Goal: Task Accomplishment & Management: Use online tool/utility

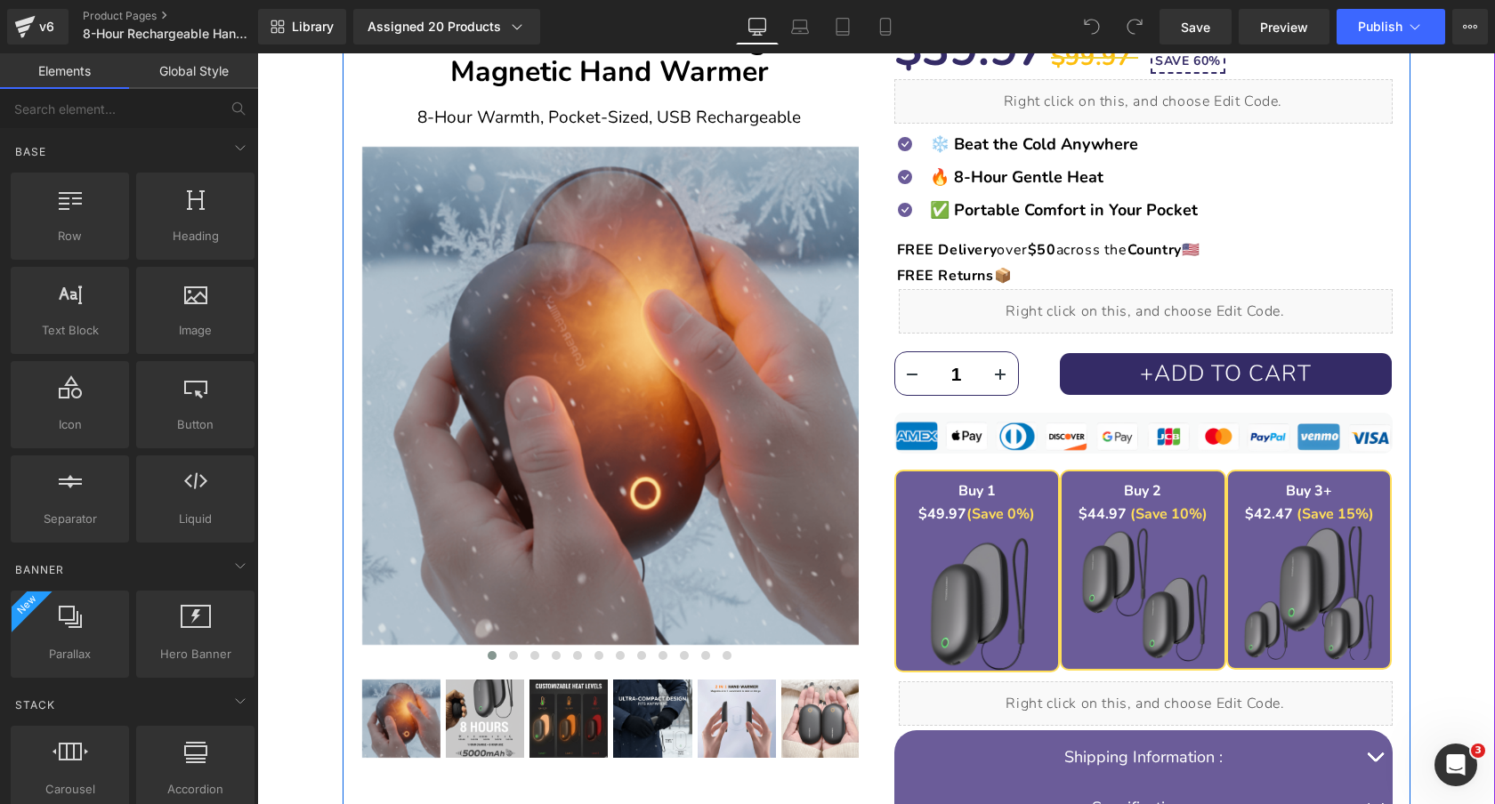
scroll to position [238, 0]
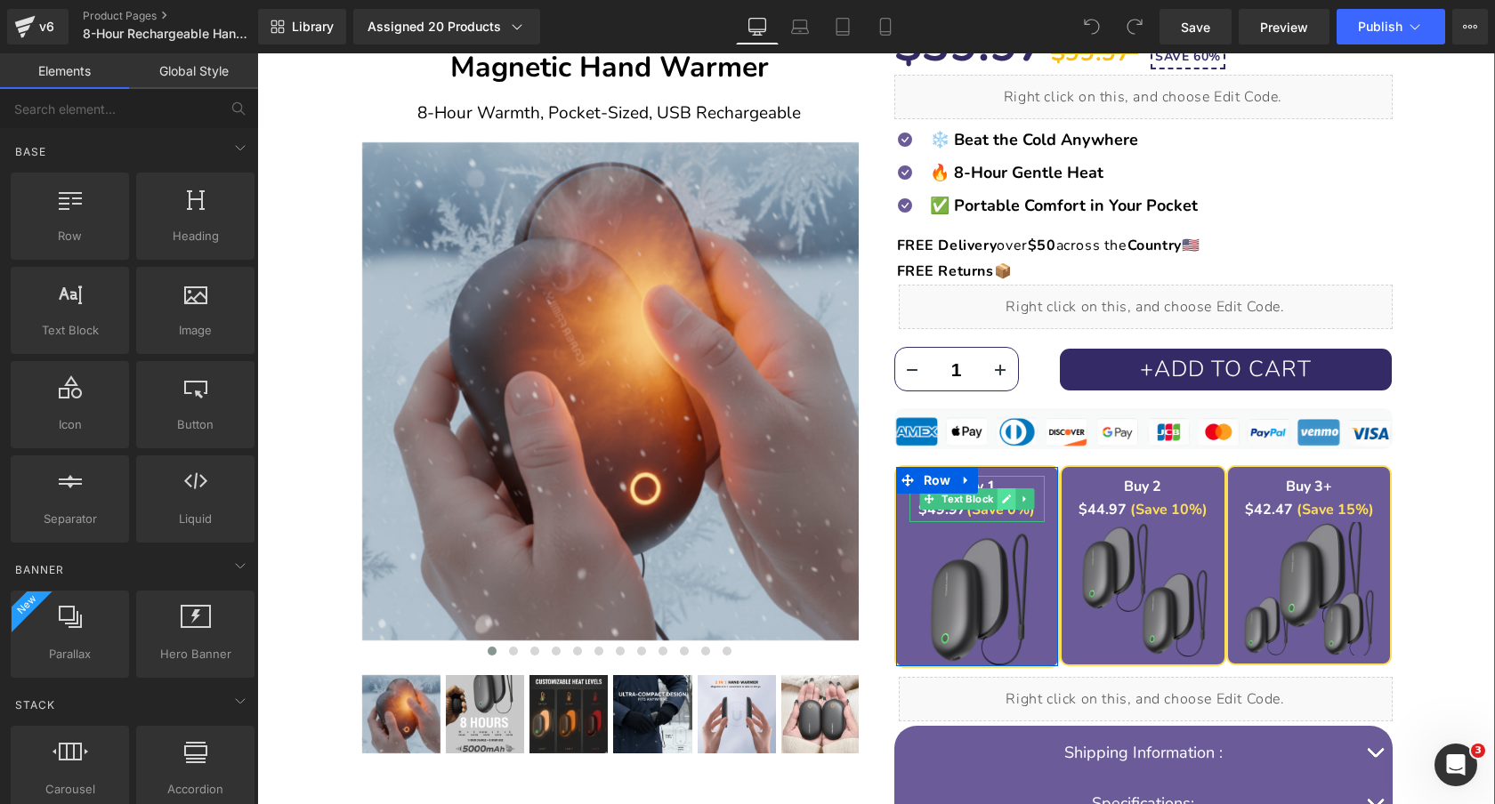
click at [1006, 502] on icon at bounding box center [1006, 499] width 10 height 11
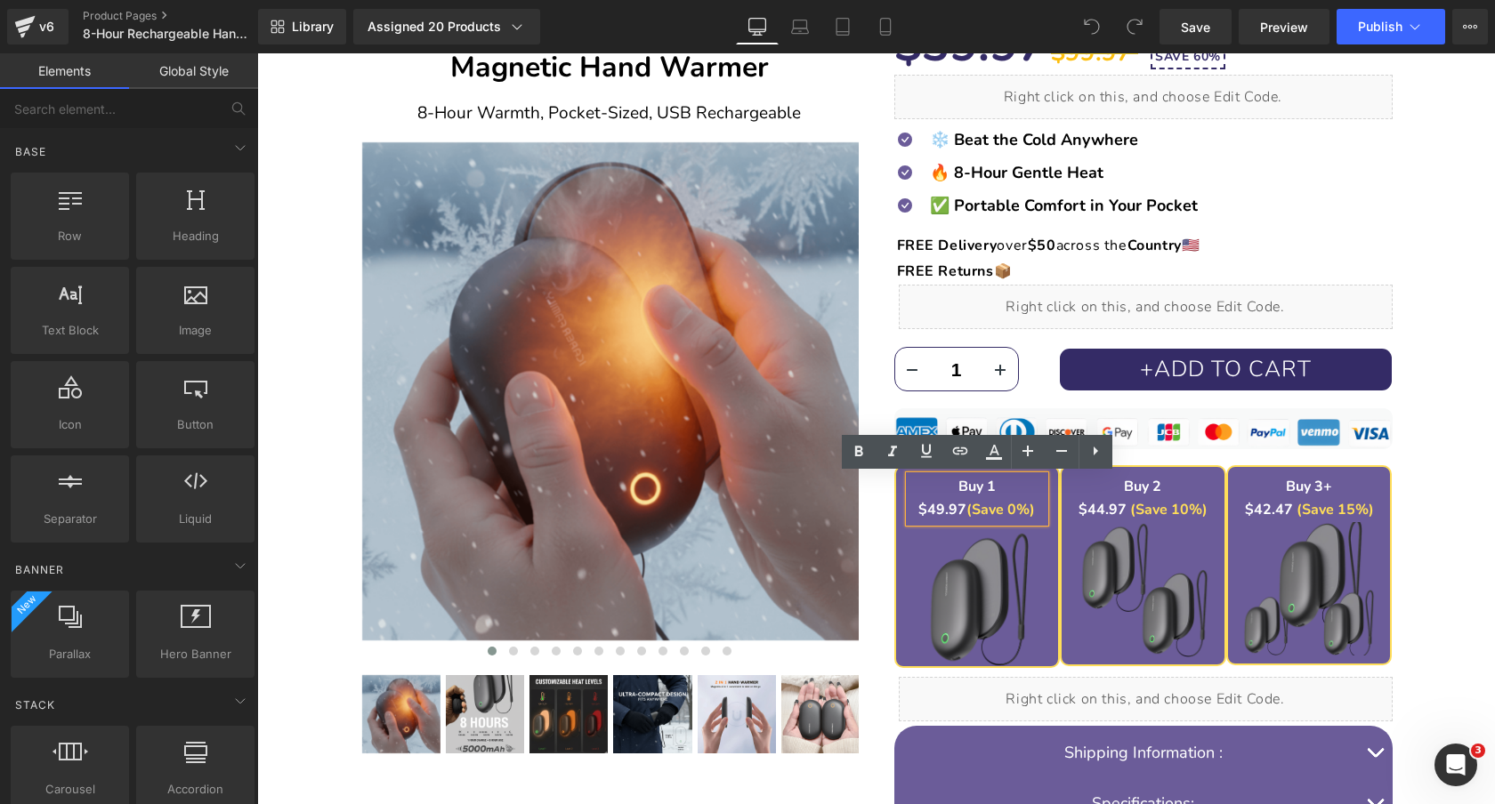
click at [936, 507] on strong "$49.97" at bounding box center [942, 510] width 48 height 20
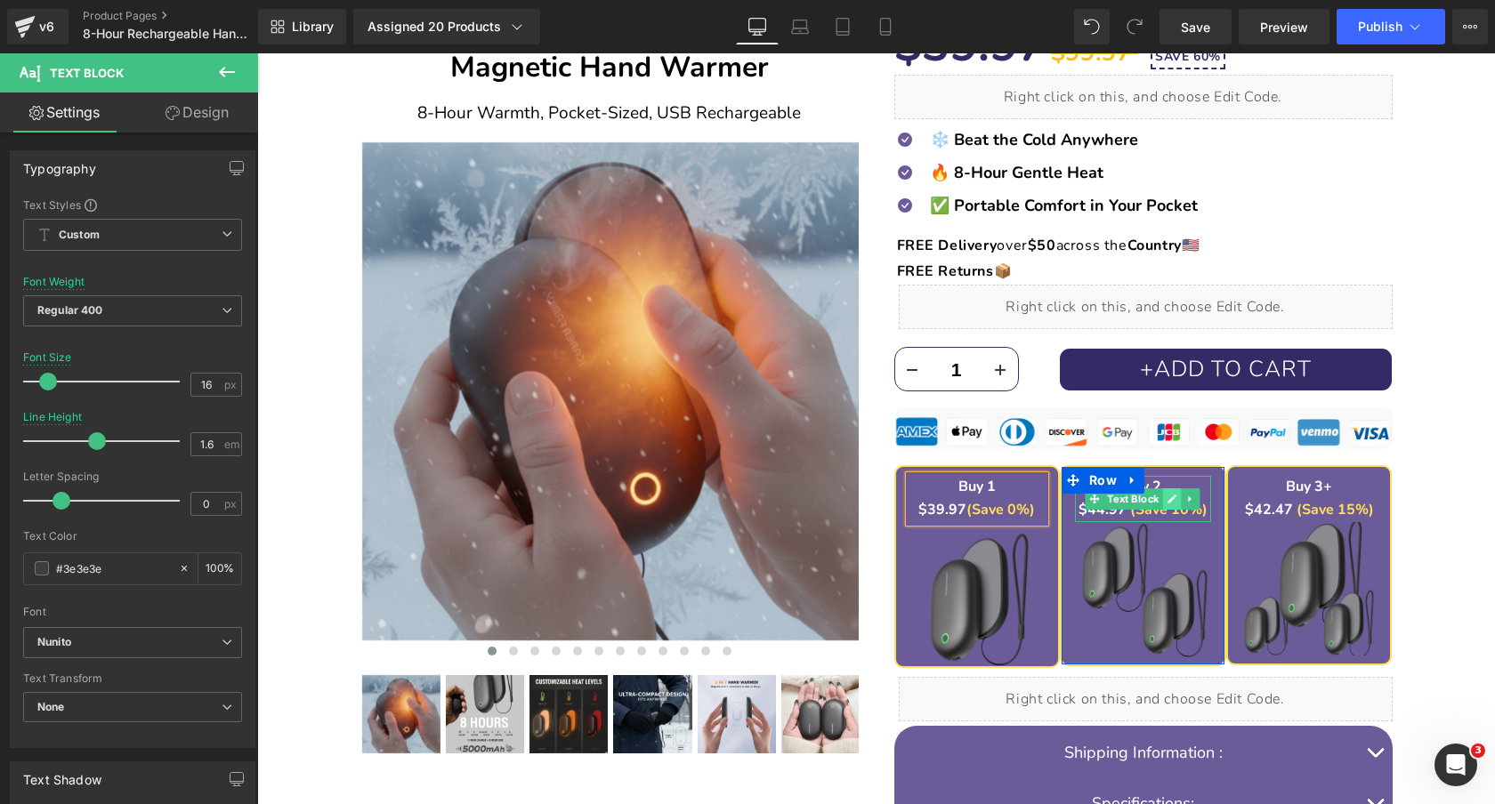
click at [1174, 503] on icon at bounding box center [1172, 499] width 10 height 11
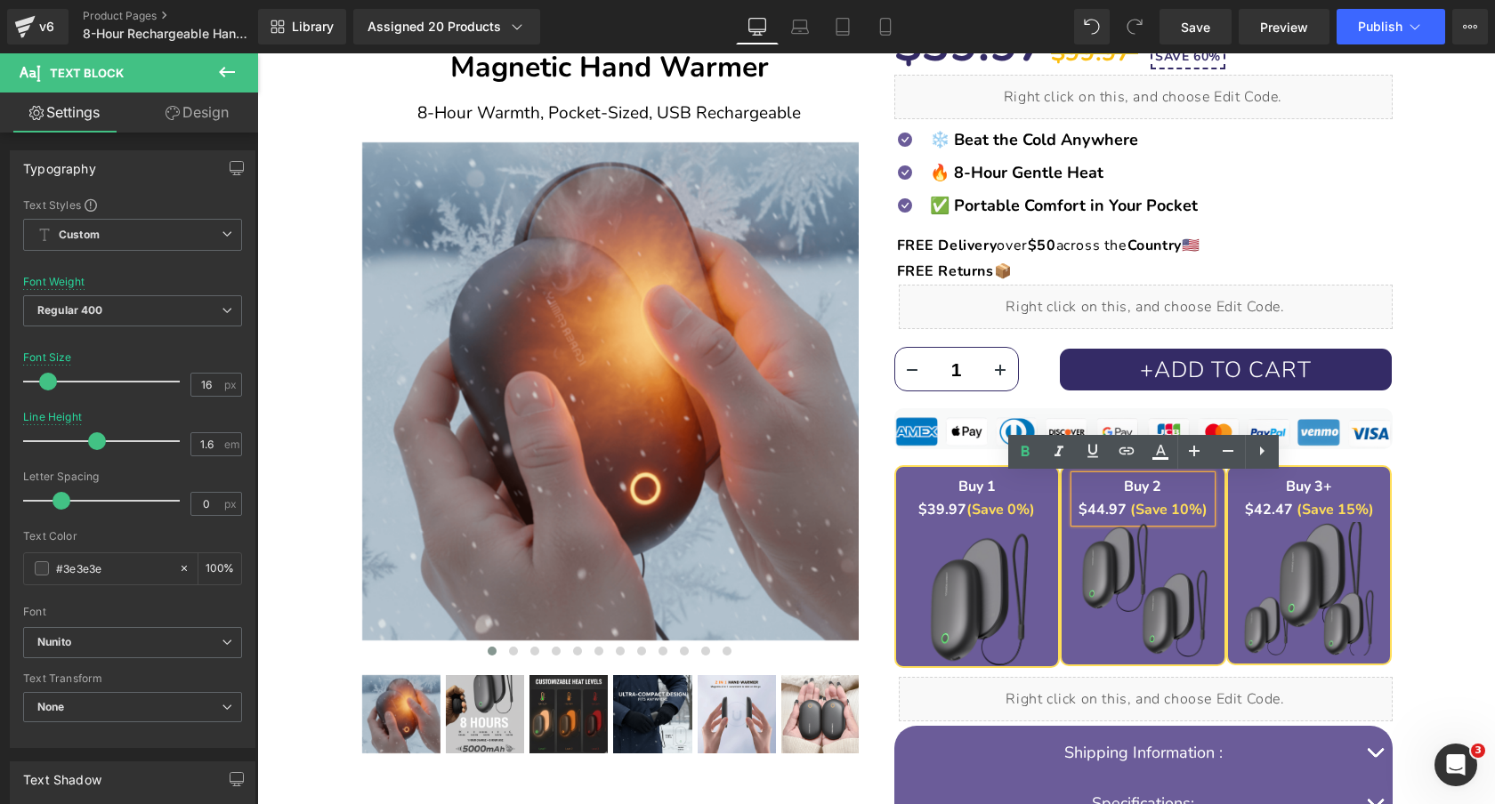
click at [1096, 509] on font "$44.97" at bounding box center [1102, 510] width 48 height 20
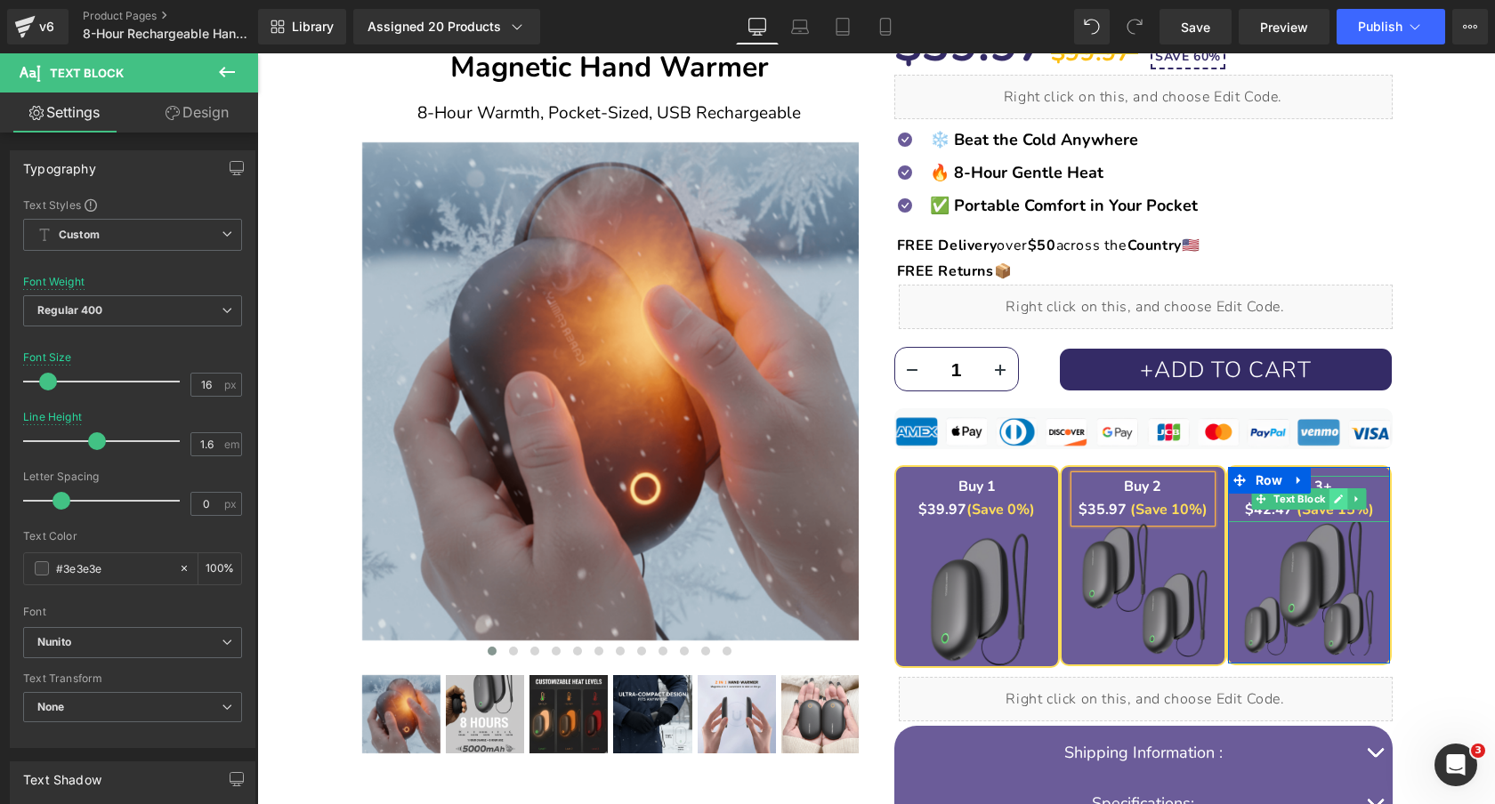
click at [1335, 503] on icon at bounding box center [1338, 499] width 9 height 9
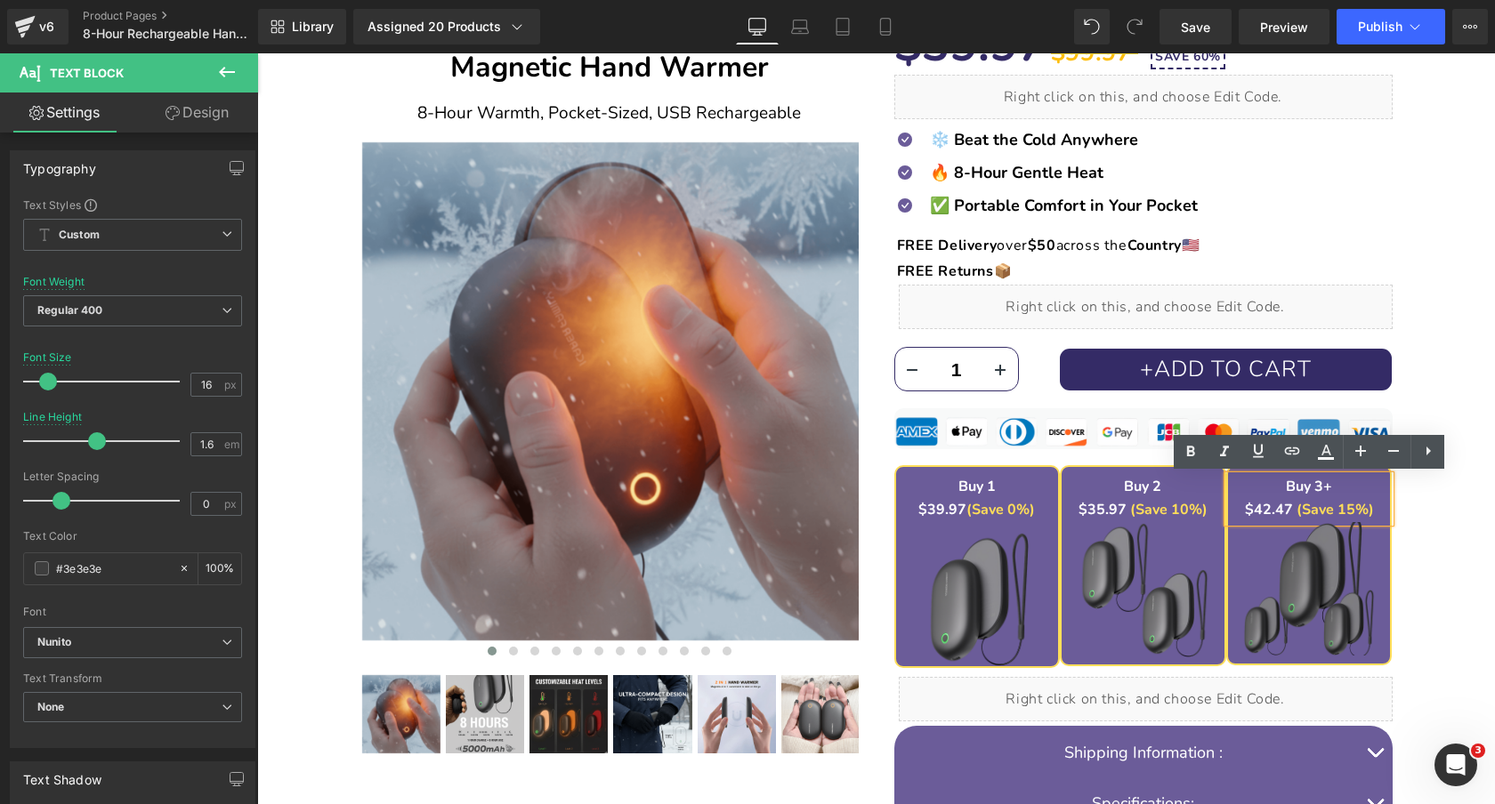
click at [1263, 511] on strong "$42.47" at bounding box center [1269, 510] width 48 height 20
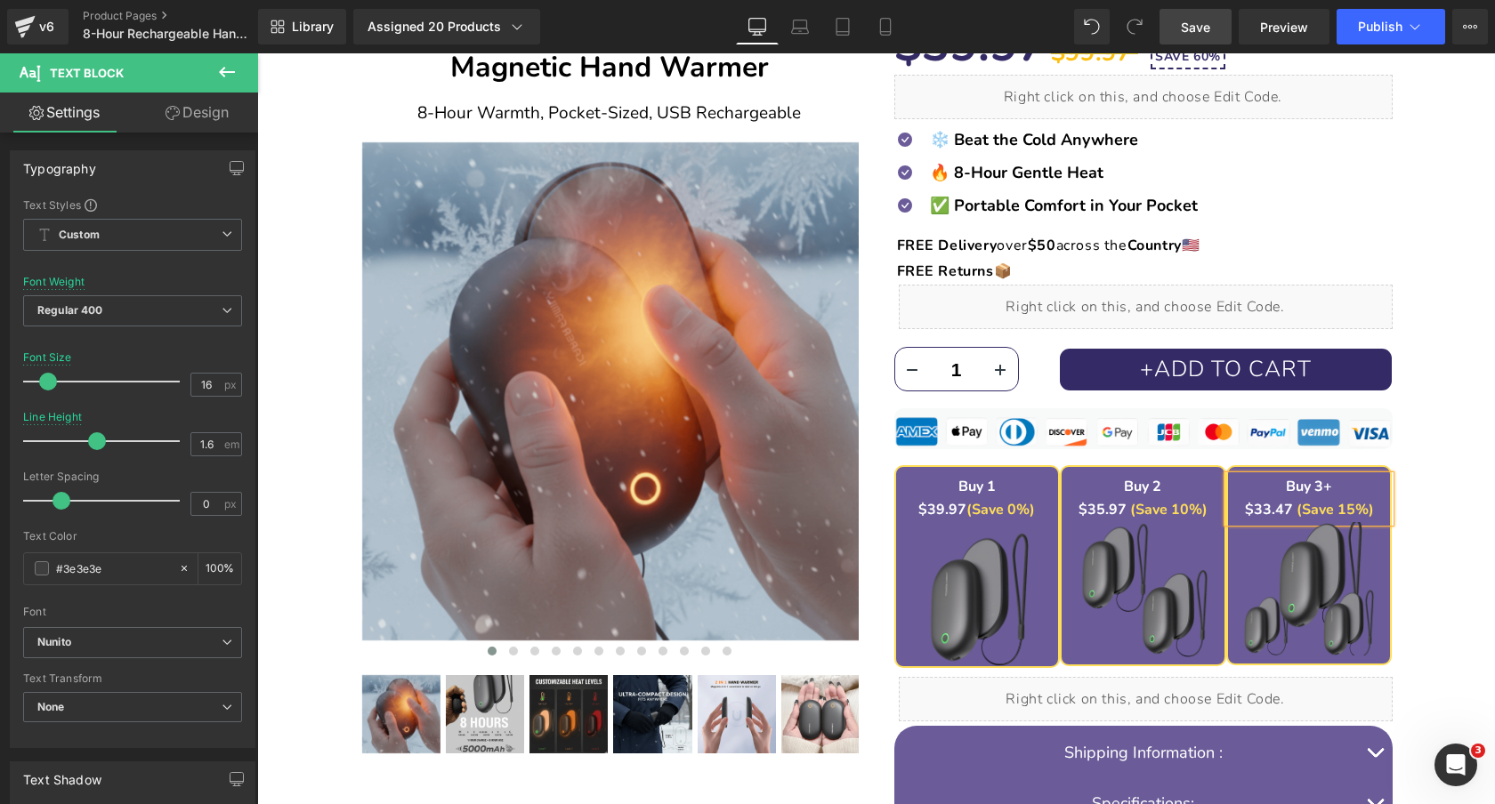
click at [1200, 13] on link "Save" at bounding box center [1195, 27] width 72 height 36
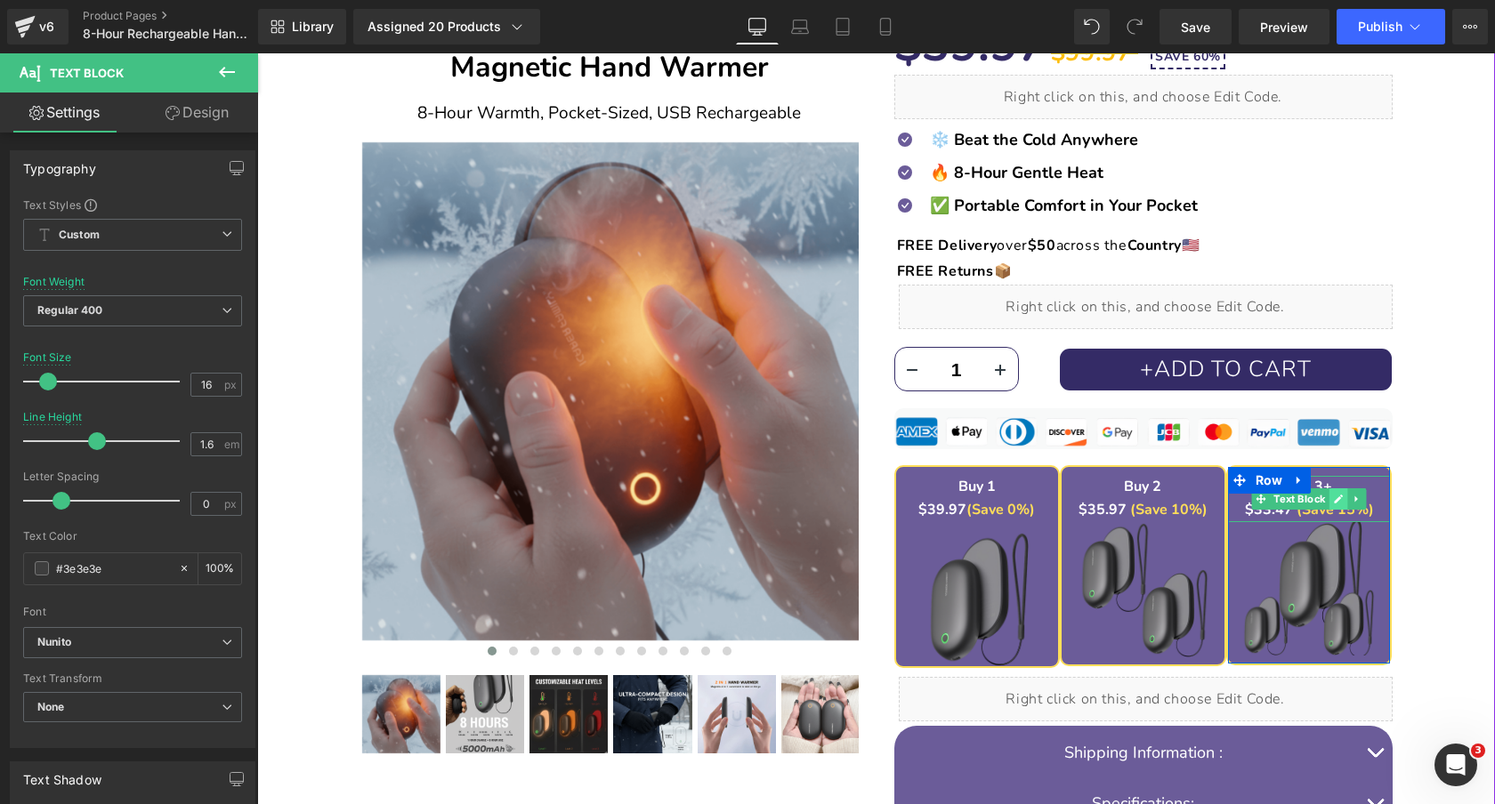
click at [1330, 492] on link at bounding box center [1338, 498] width 19 height 21
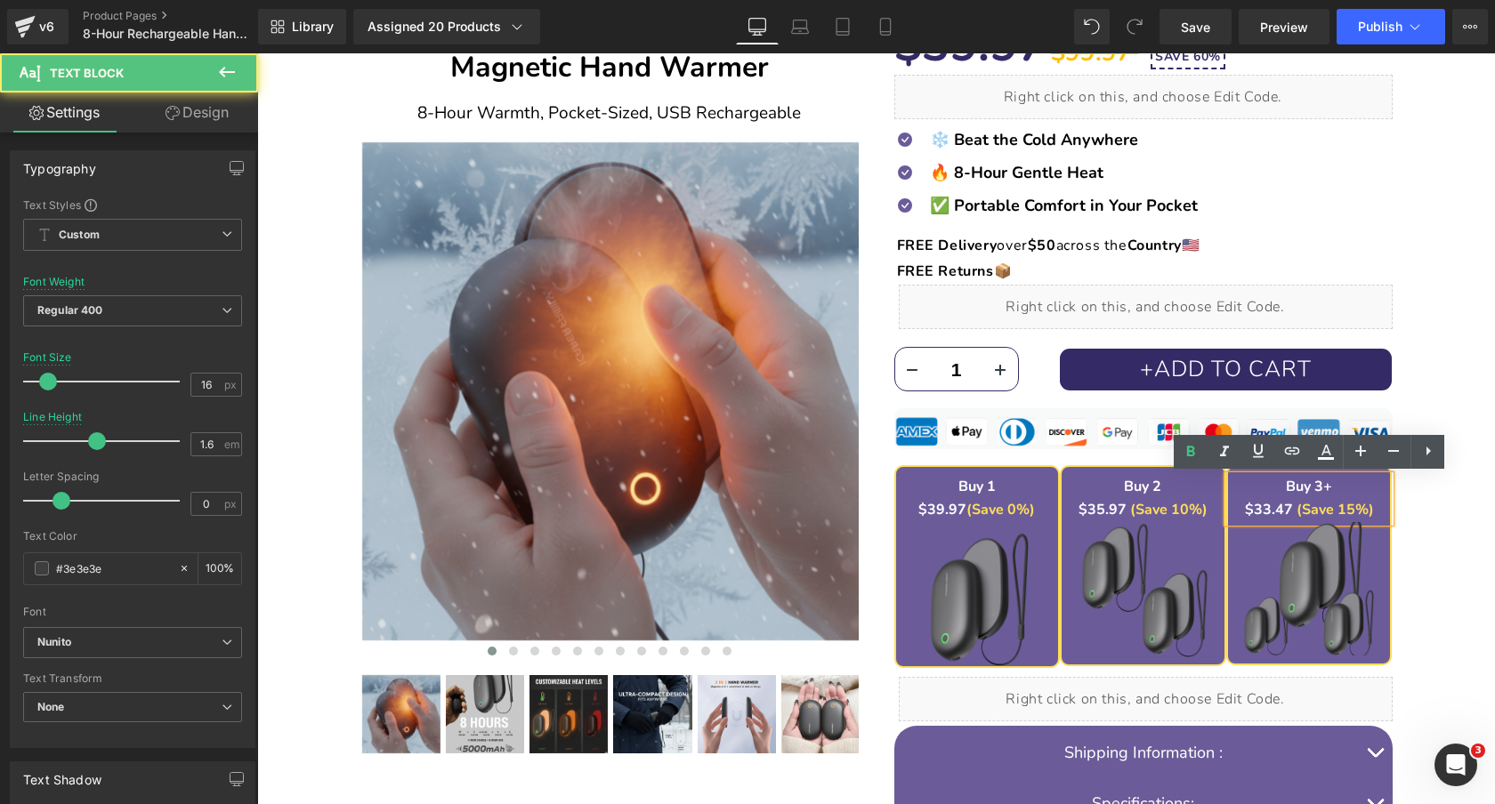
click at [1282, 510] on strong "$33.47" at bounding box center [1269, 510] width 48 height 20
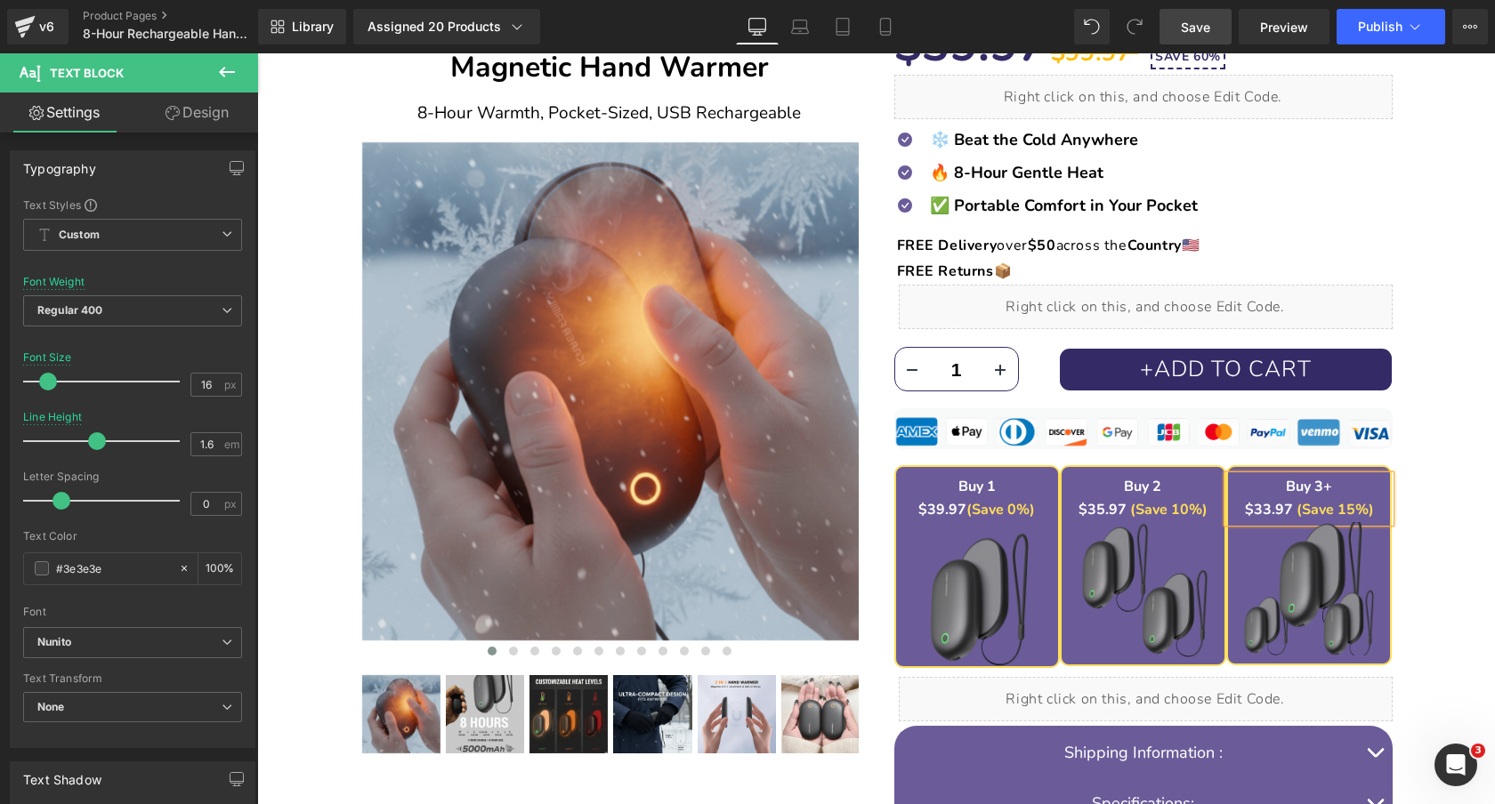
click at [1203, 30] on span "Save" at bounding box center [1194, 27] width 29 height 19
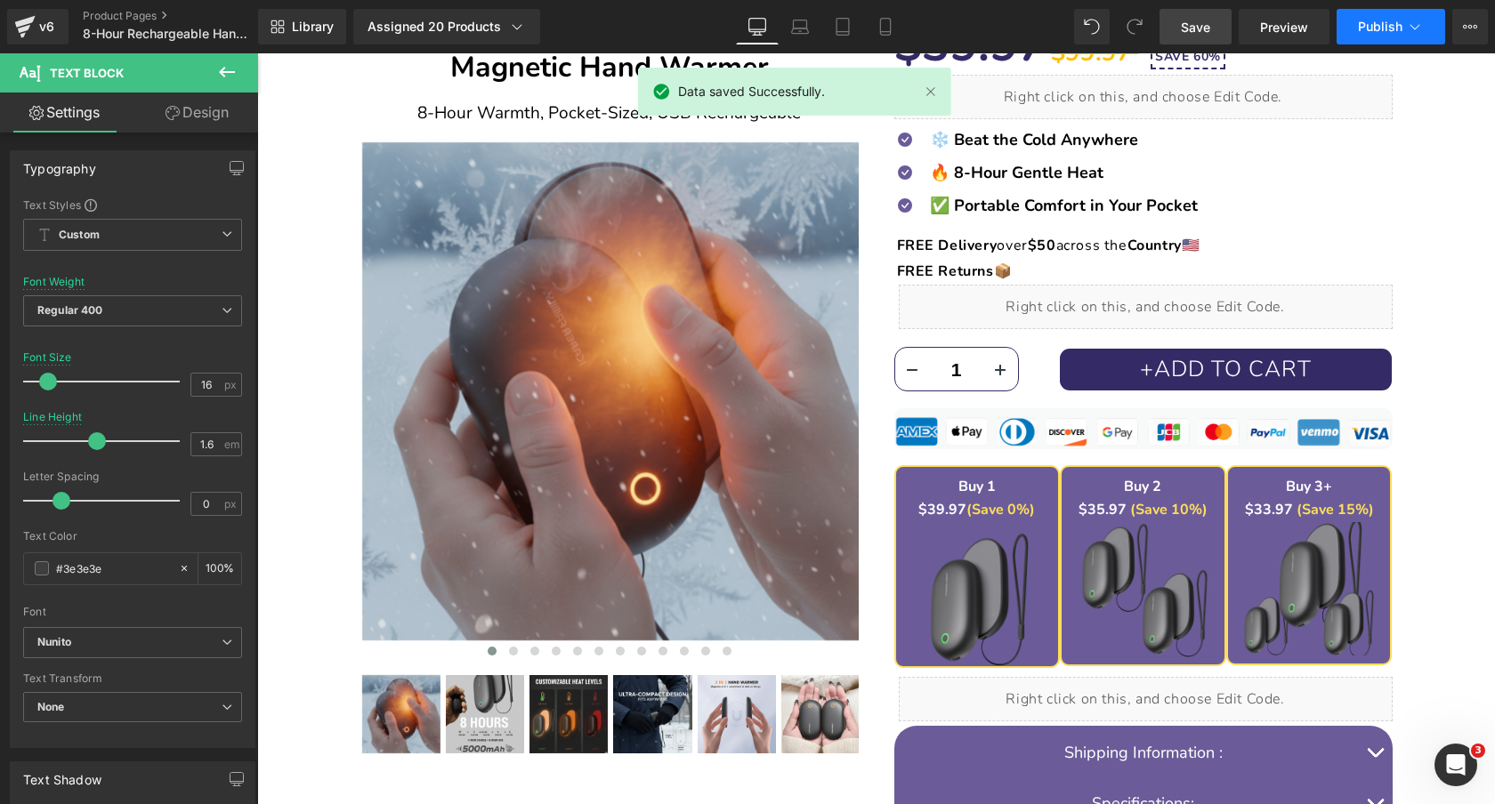
click at [1388, 29] on span "Publish" at bounding box center [1380, 27] width 44 height 14
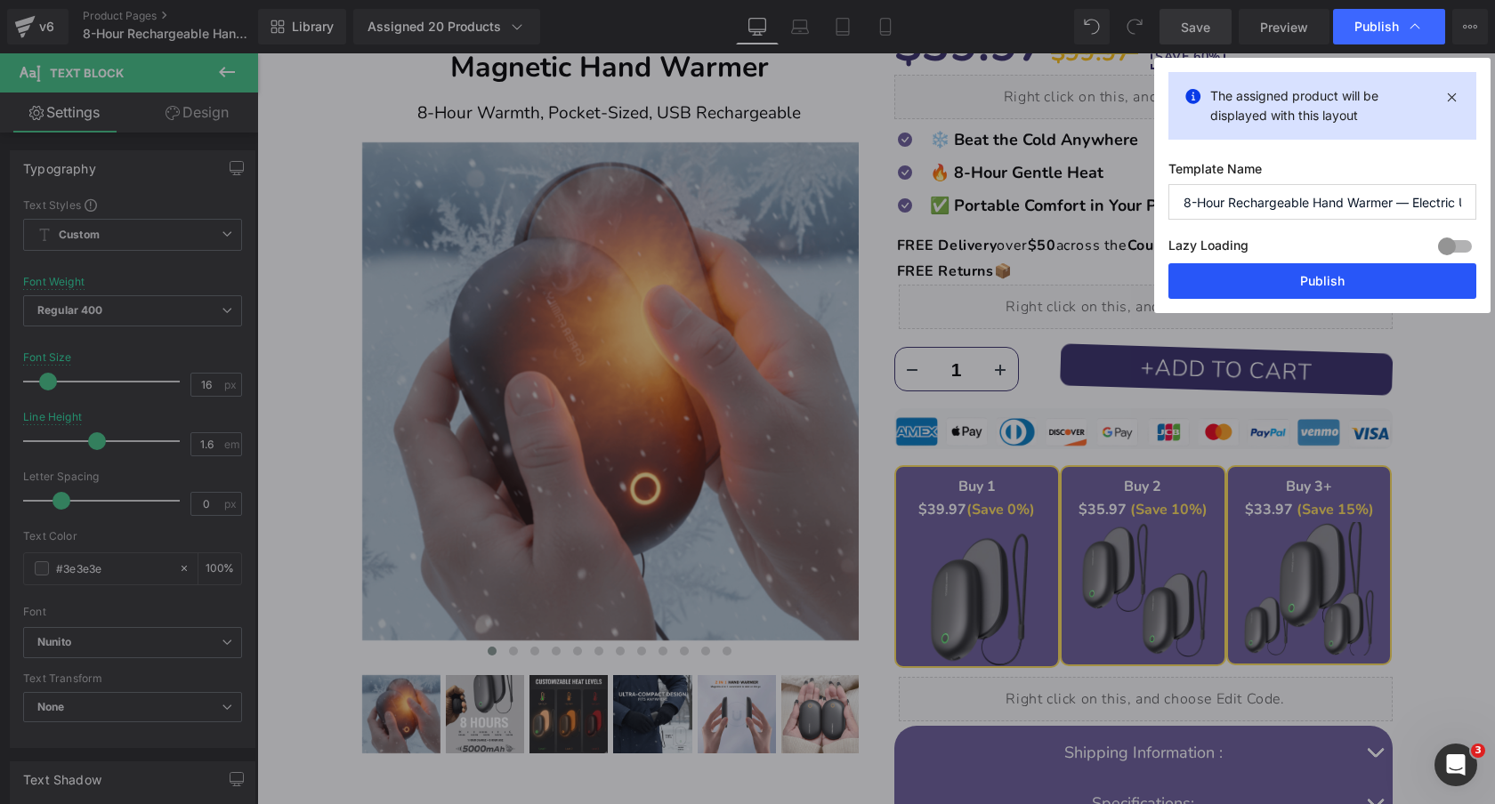
click at [1308, 281] on button "Publish" at bounding box center [1322, 281] width 308 height 36
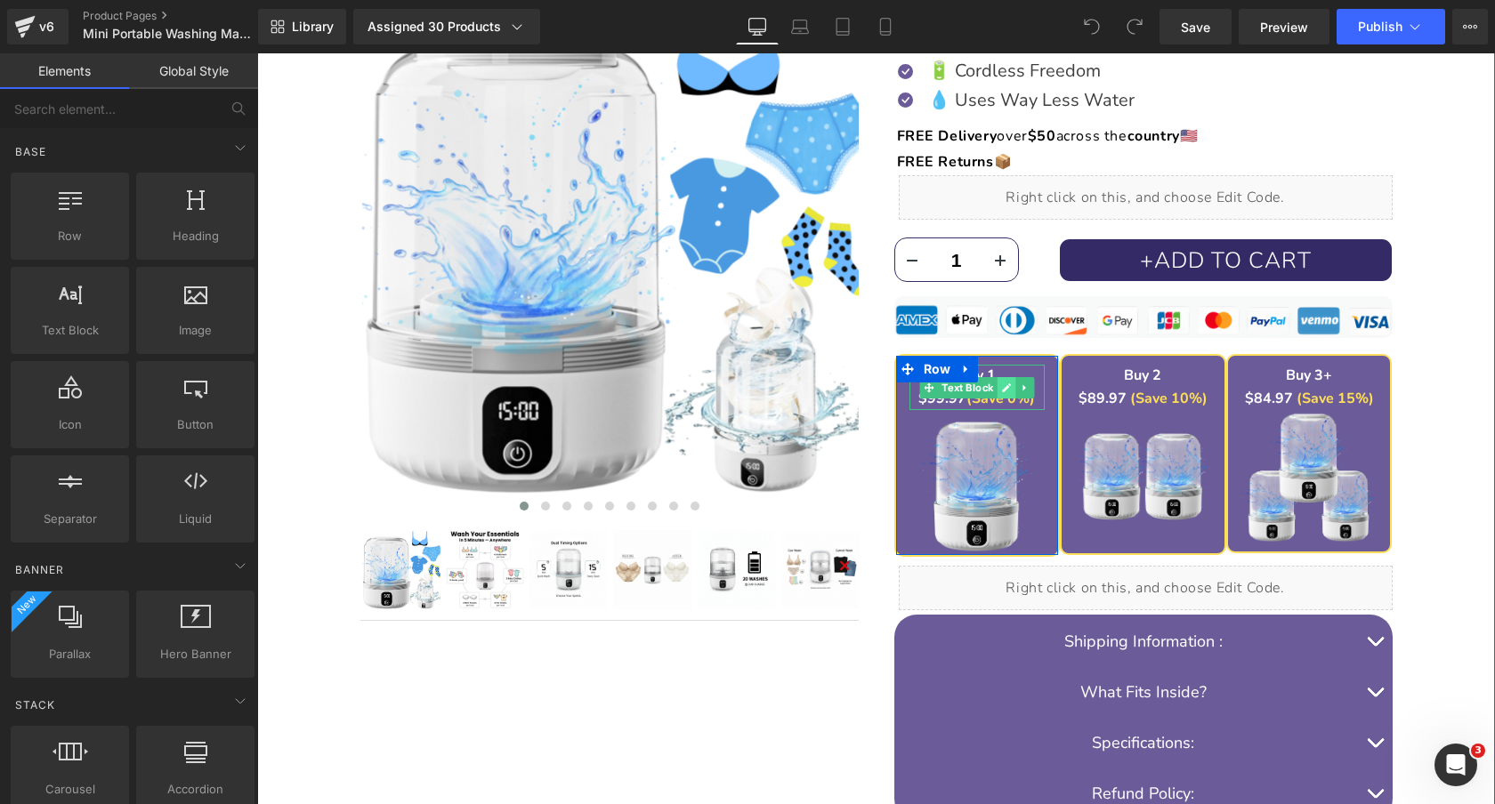
click at [1004, 386] on icon at bounding box center [1006, 387] width 9 height 9
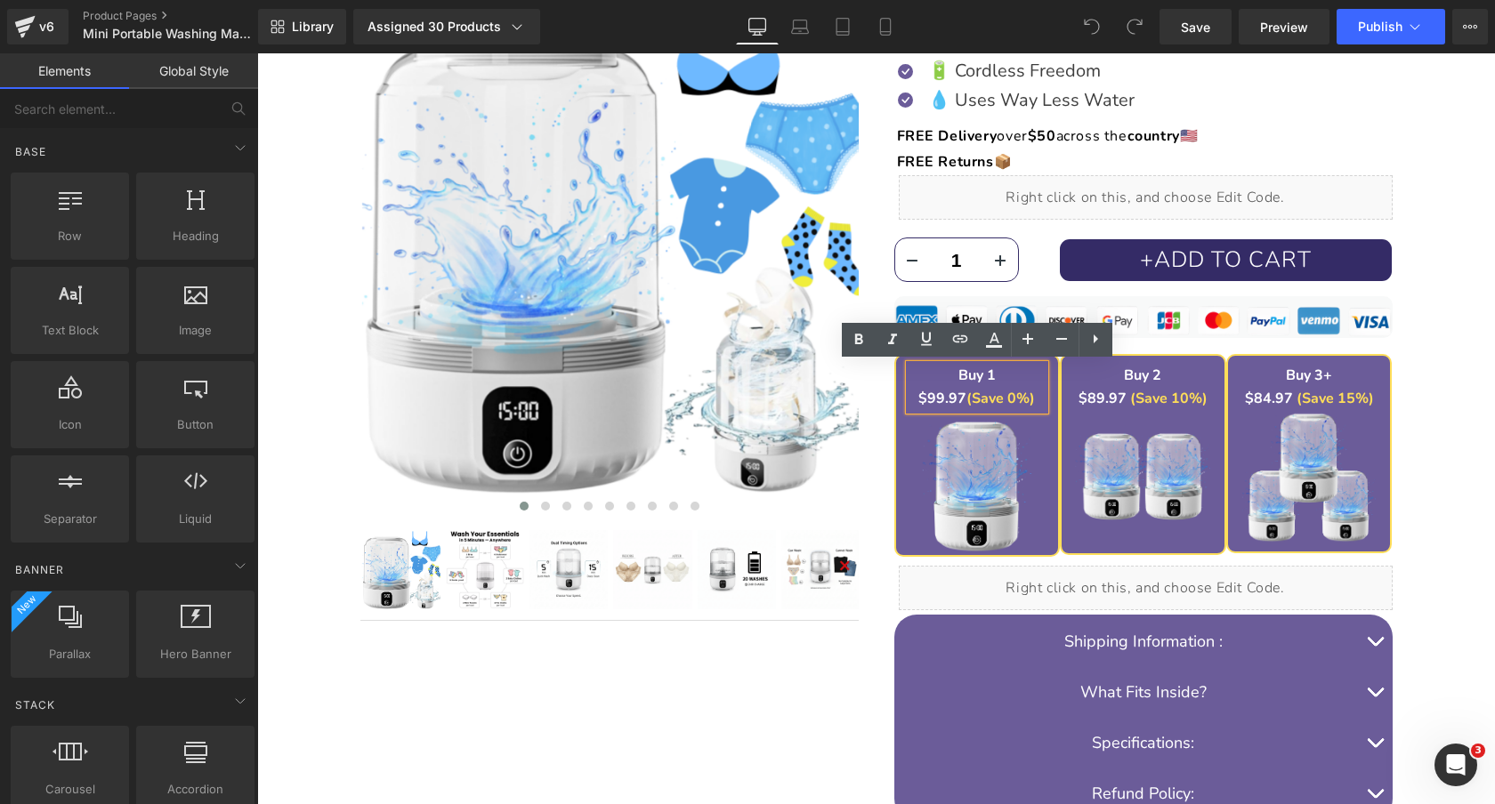
click at [929, 400] on strong "$99.97" at bounding box center [942, 399] width 48 height 20
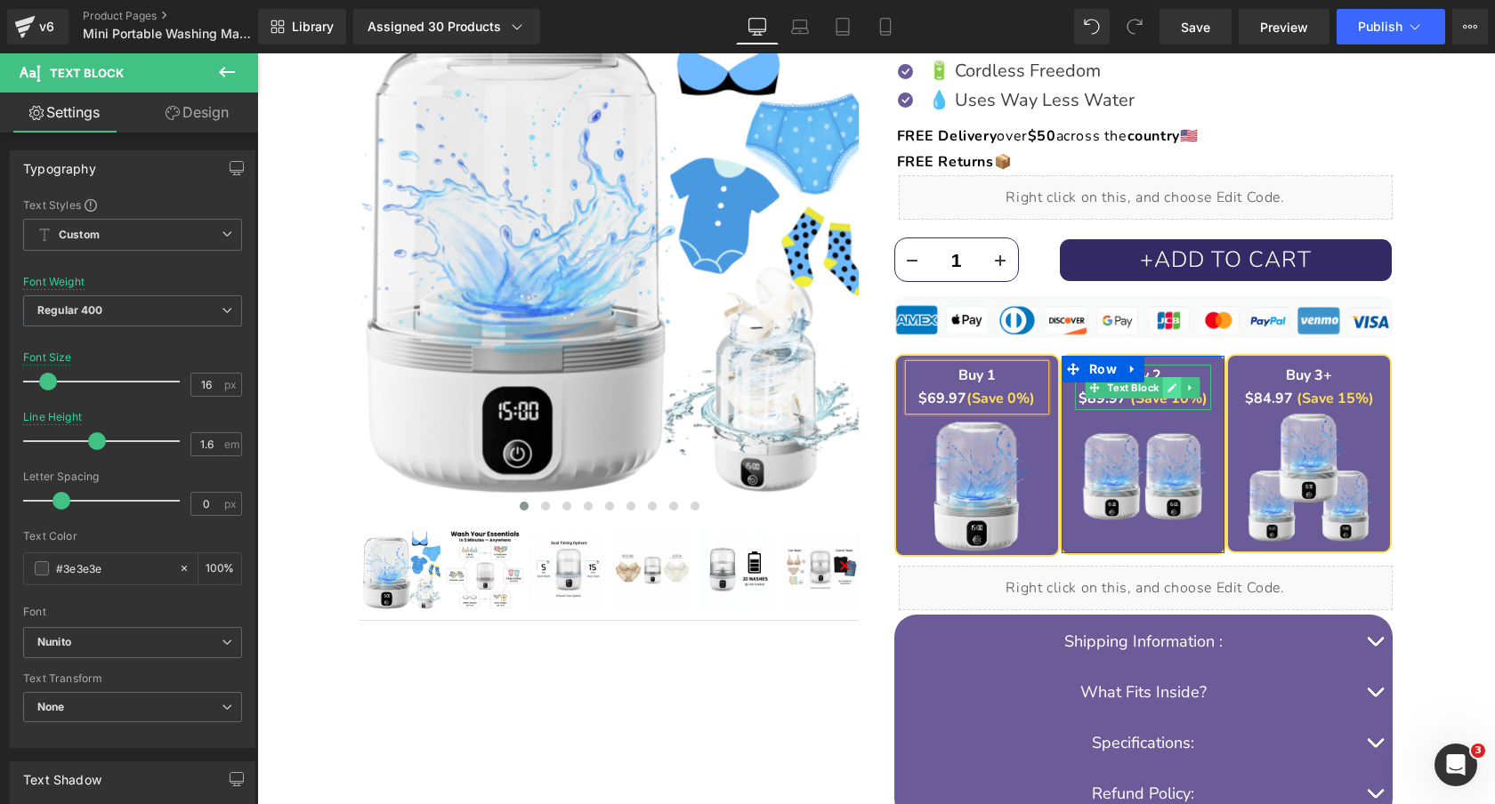
click at [1173, 385] on icon at bounding box center [1172, 387] width 9 height 9
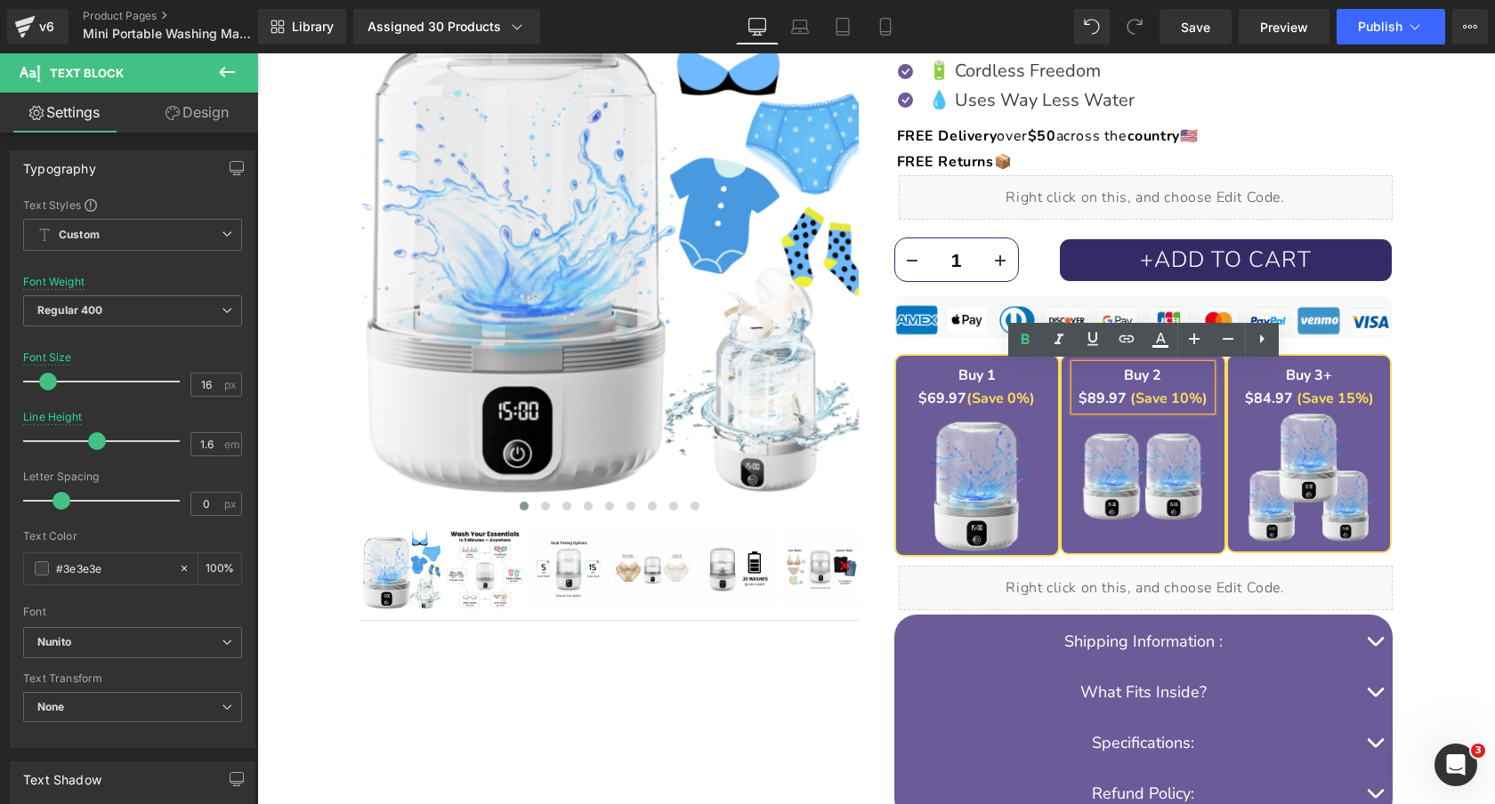
click at [1096, 400] on font "$89.97" at bounding box center [1102, 399] width 48 height 20
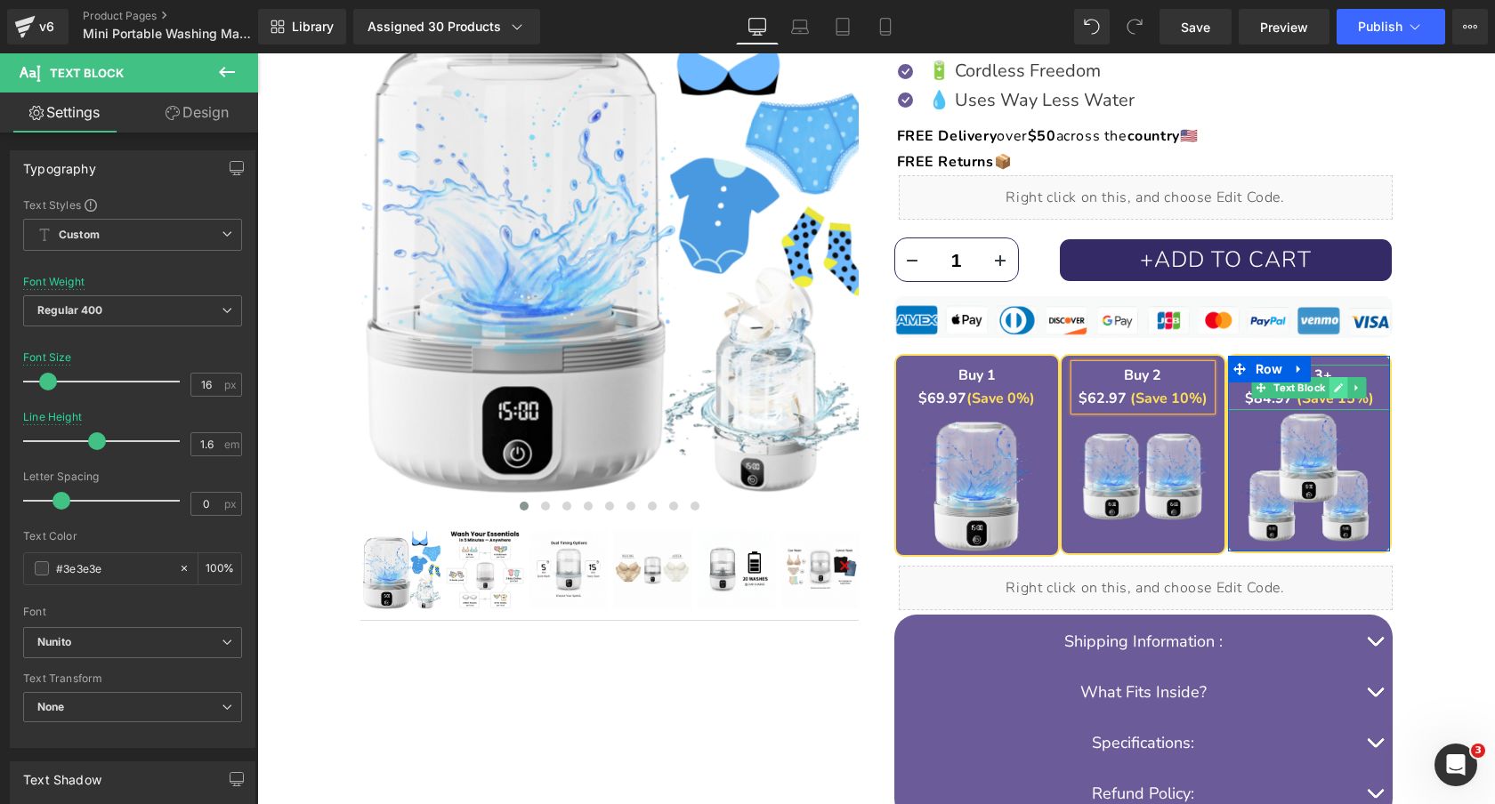
click at [1338, 383] on icon at bounding box center [1338, 388] width 10 height 11
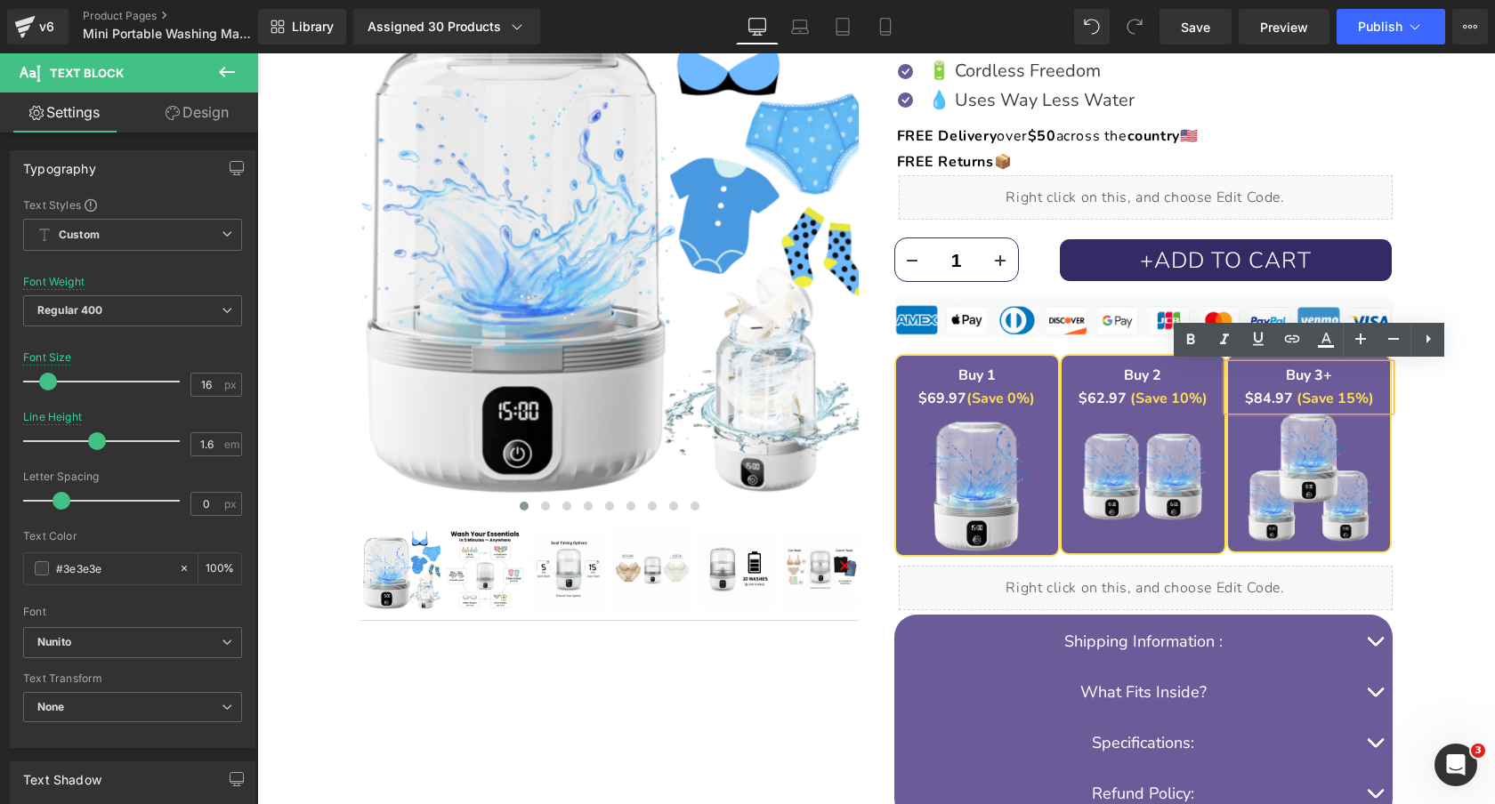
click at [1261, 395] on strong "$84.97" at bounding box center [1269, 399] width 48 height 20
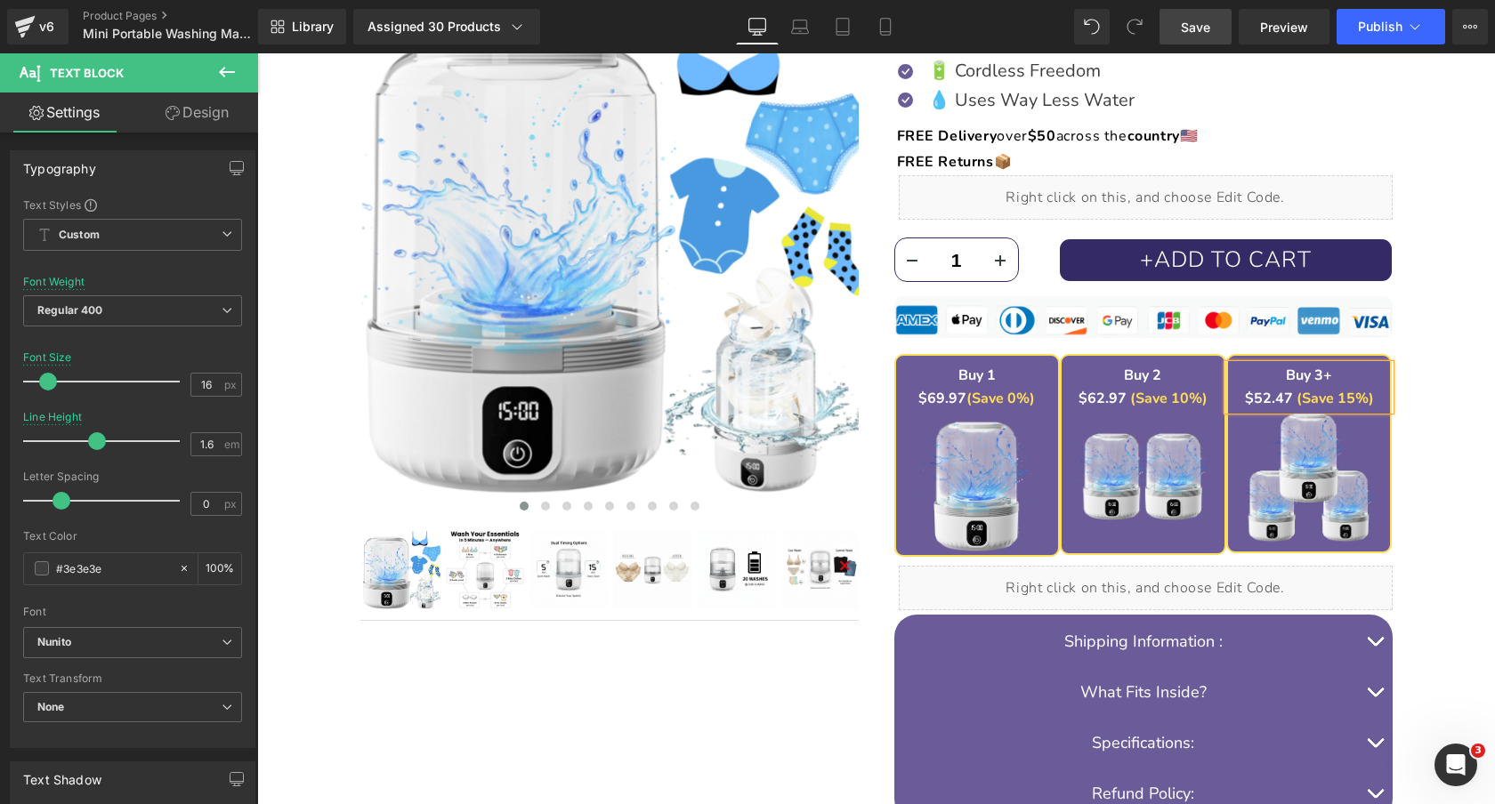
click at [1188, 25] on span "Save" at bounding box center [1194, 27] width 29 height 19
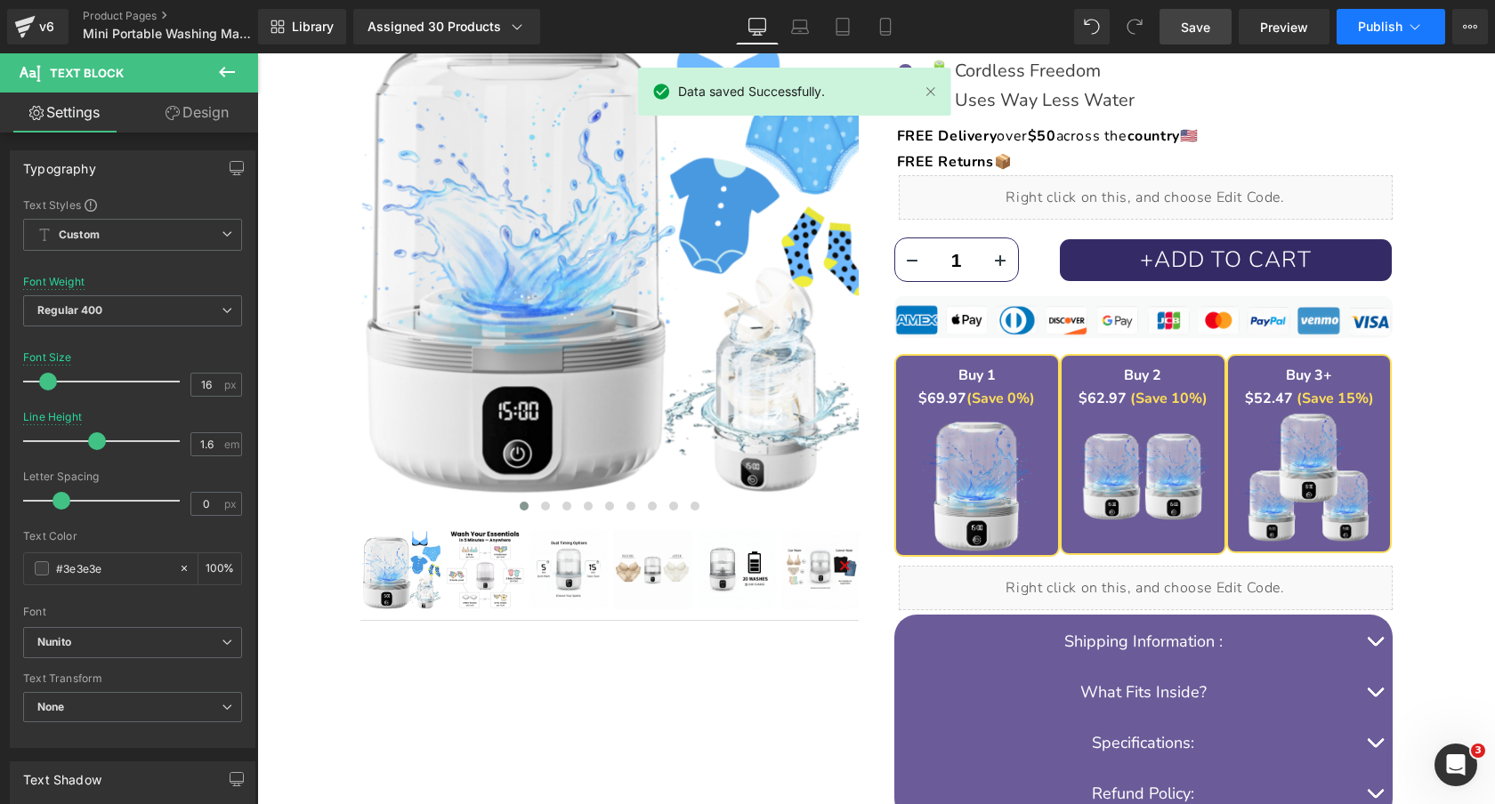
click at [1386, 22] on span "Publish" at bounding box center [1380, 27] width 44 height 14
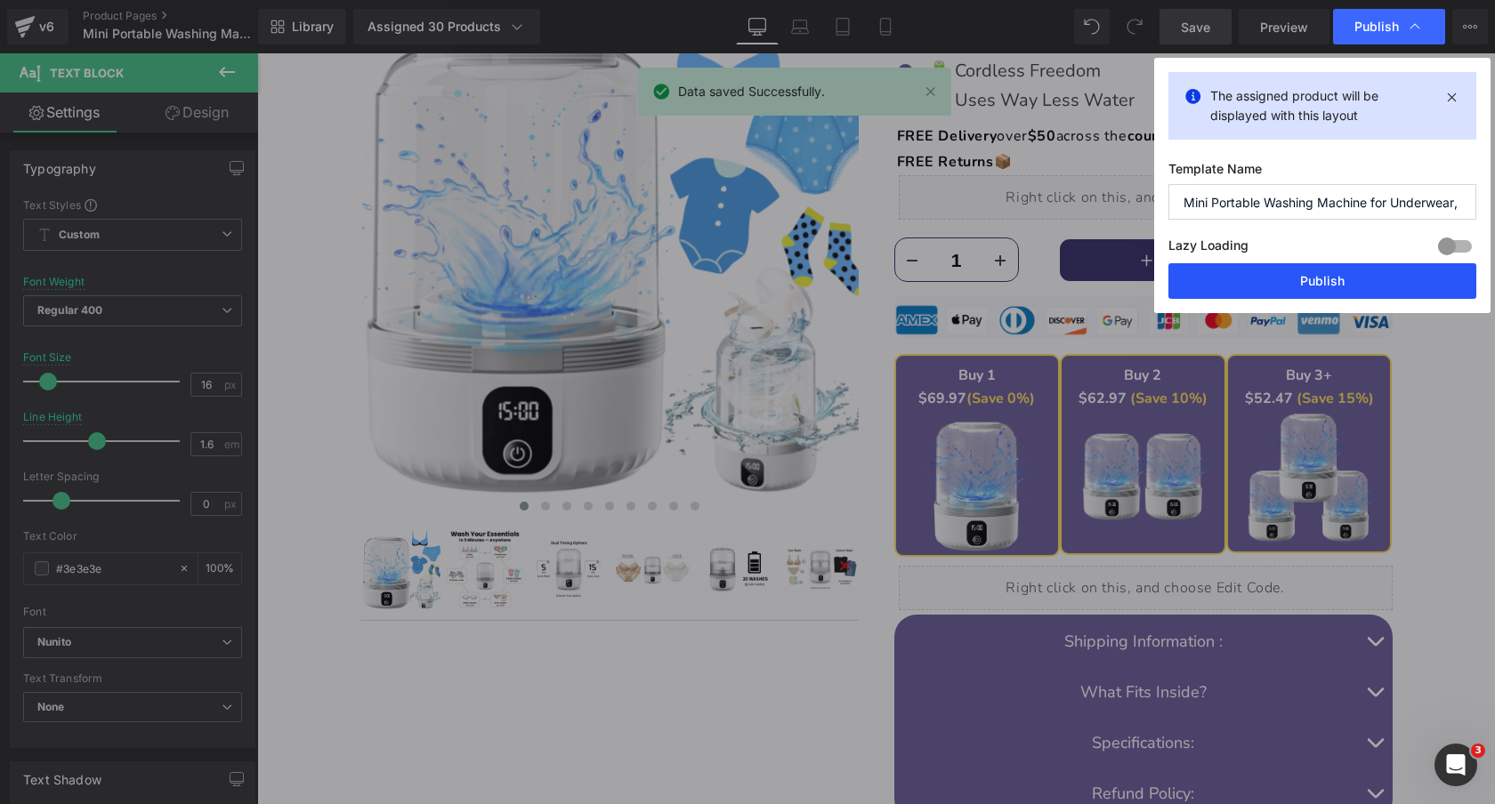
click at [1379, 274] on button "Publish" at bounding box center [1322, 281] width 308 height 36
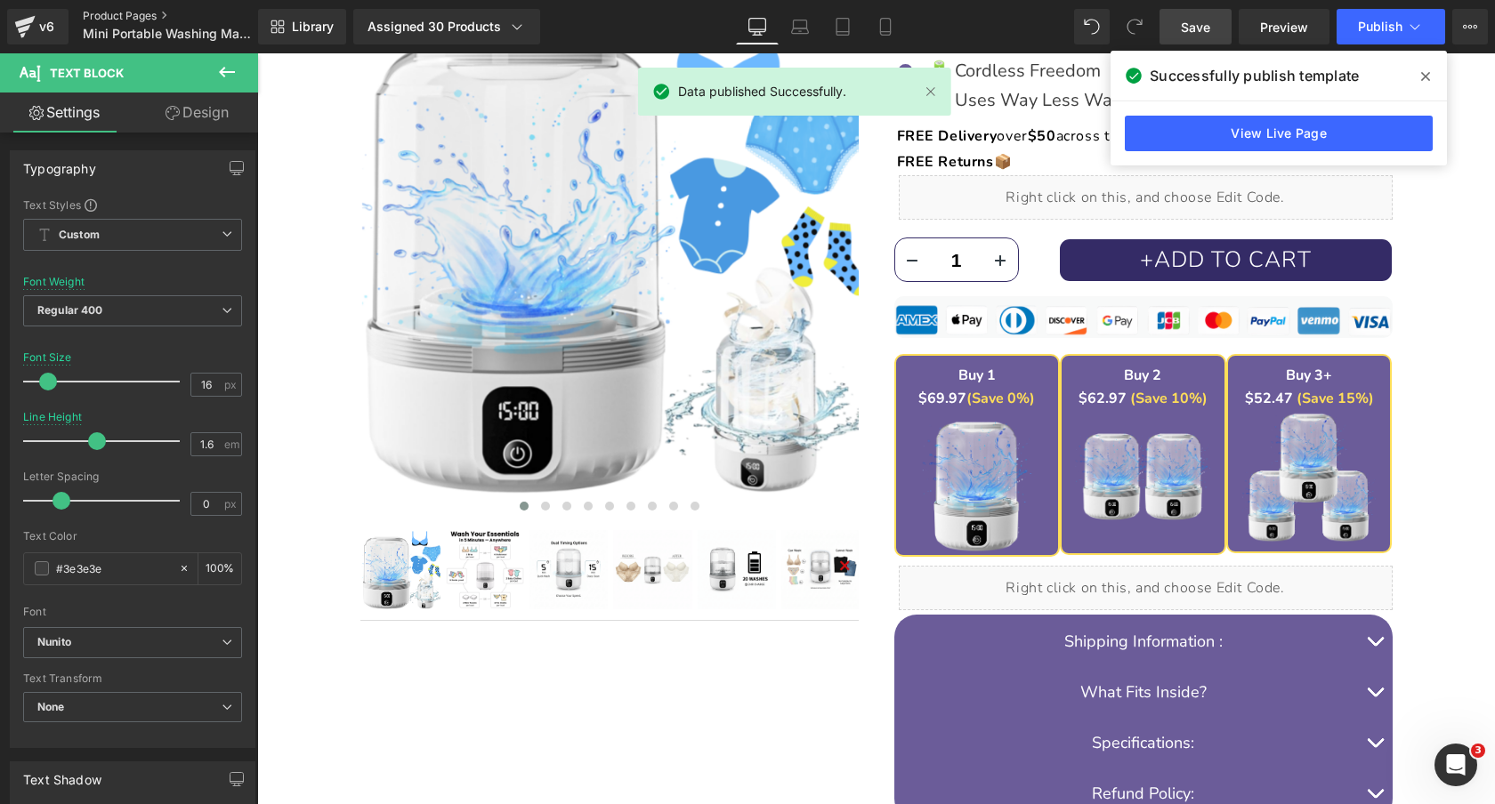
click at [115, 16] on link "Product Pages" at bounding box center [185, 16] width 205 height 14
